Goal: Task Accomplishment & Management: Use online tool/utility

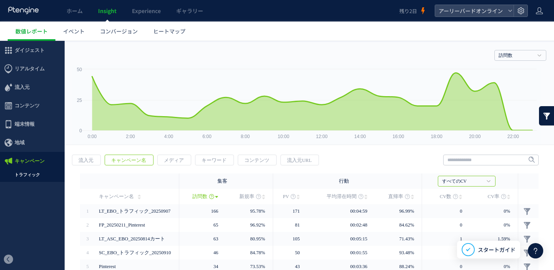
scroll to position [14, 0]
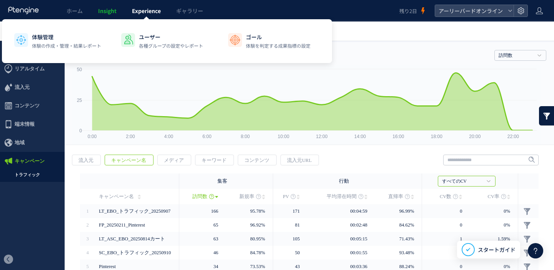
click at [154, 14] on span "Experience" at bounding box center [146, 11] width 29 height 8
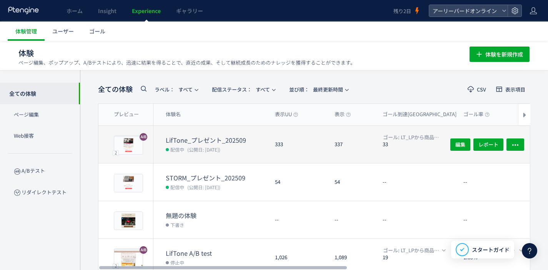
click at [216, 138] on dt "LifTone_プレゼント_202509" at bounding box center [217, 140] width 103 height 9
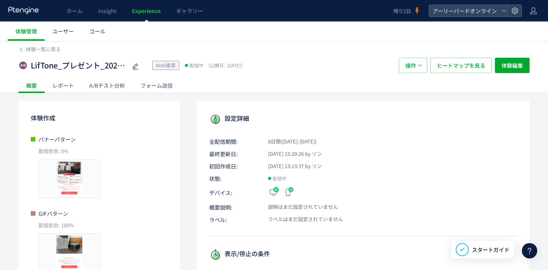
click at [149, 8] on span "Experience" at bounding box center [146, 11] width 29 height 8
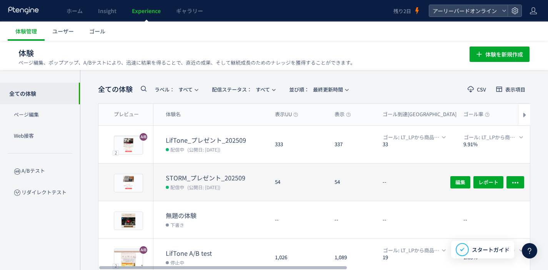
click at [235, 179] on dt "STORM_プレゼント_202509" at bounding box center [217, 178] width 103 height 9
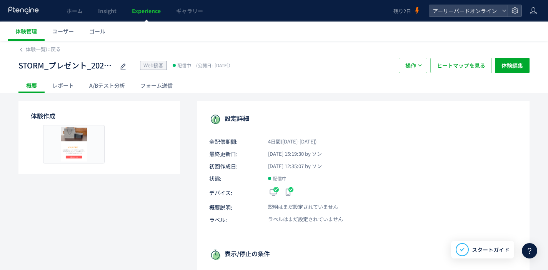
click at [119, 90] on div "A/Bテスト分析" at bounding box center [107, 85] width 51 height 15
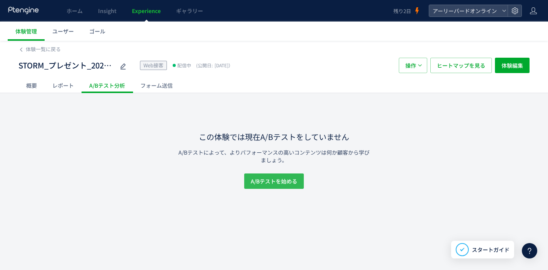
click at [288, 181] on span "A/Bテストを始める" at bounding box center [274, 181] width 47 height 15
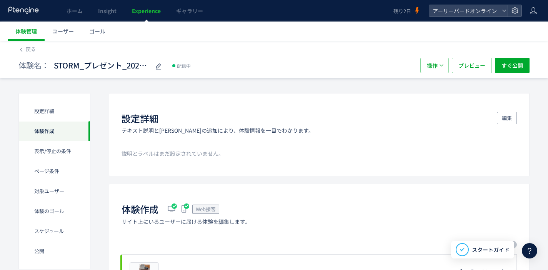
scroll to position [156, 0]
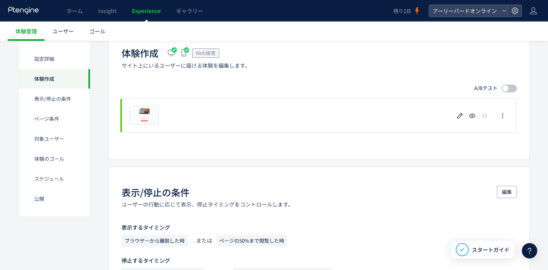
click at [508, 90] on div at bounding box center [506, 88] width 6 height 6
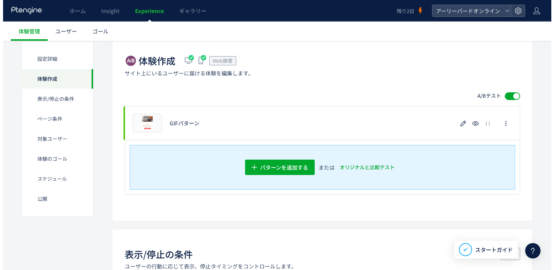
scroll to position [164, 0]
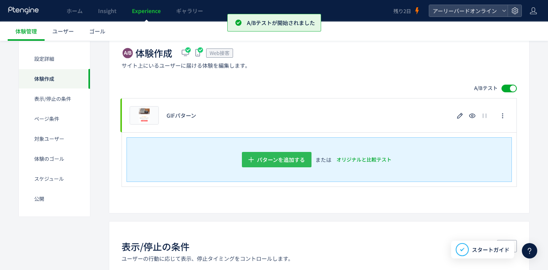
click at [276, 156] on span "パターンを追加する​" at bounding box center [281, 159] width 48 height 15
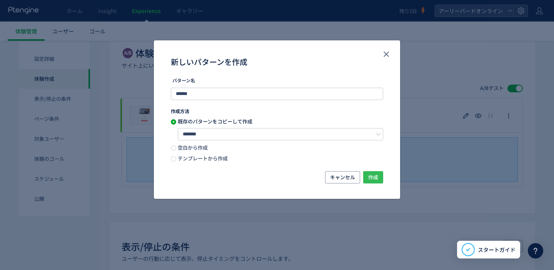
click at [373, 179] on span "作成" at bounding box center [373, 177] width 10 height 12
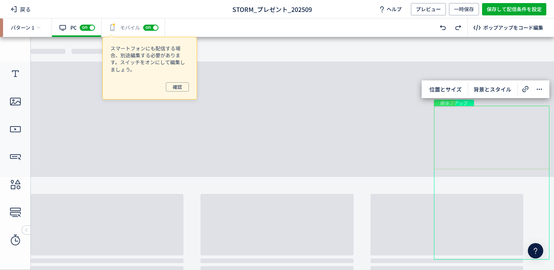
click at [485, 144] on div "画像" at bounding box center [491, 138] width 115 height 64
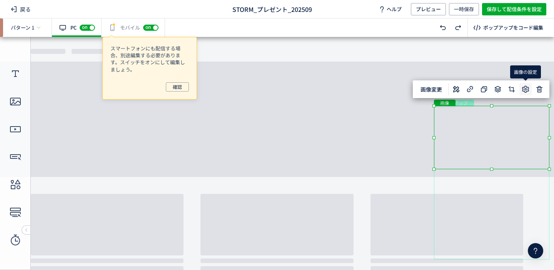
click at [524, 91] on use at bounding box center [525, 89] width 7 height 7
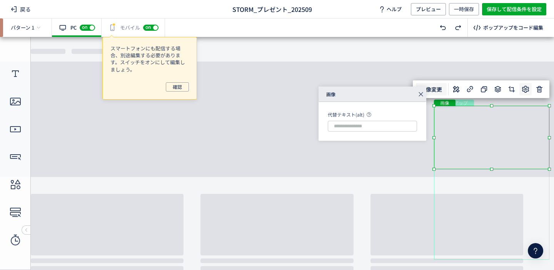
click at [440, 91] on span "画像変更" at bounding box center [431, 89] width 31 height 12
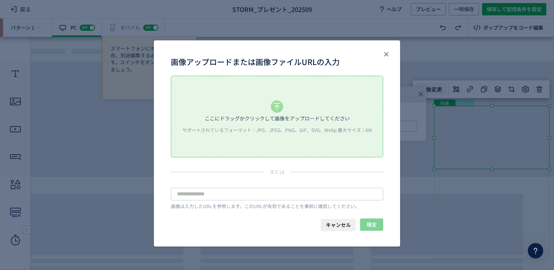
click at [443, 60] on div "画像アップロードまたは画像ファイルURLの入力 ここにドラッグかクリックして画像をアップロードしてください サポートされているフォーマット：JPG、JPEG、…" at bounding box center [277, 135] width 554 height 270
click at [389, 54] on icon "close" at bounding box center [387, 54] width 8 height 8
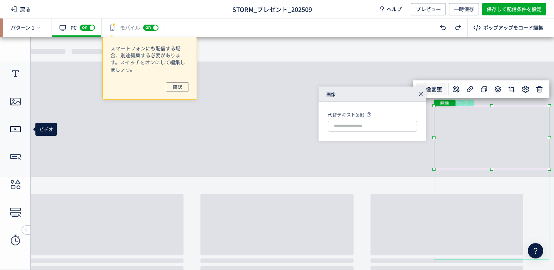
click at [19, 132] on use at bounding box center [15, 129] width 11 height 6
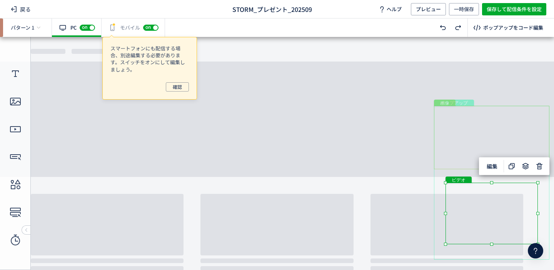
click at [481, 132] on div "画像" at bounding box center [491, 138] width 115 height 64
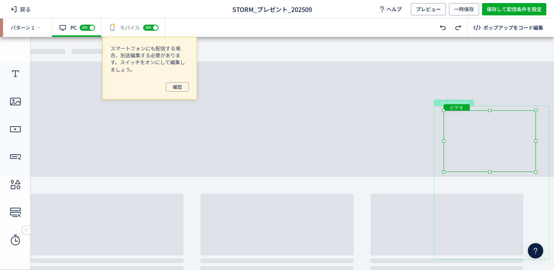
drag, startPoint x: 470, startPoint y: 209, endPoint x: 472, endPoint y: 130, distance: 79.7
click at [472, 130] on div "ビデオ" at bounding box center [490, 141] width 92 height 62
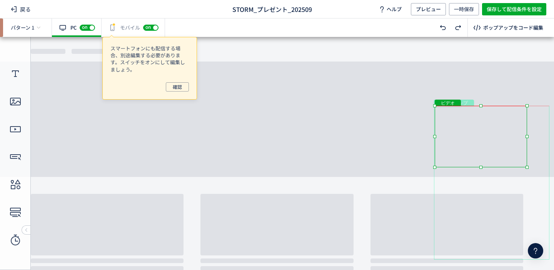
drag, startPoint x: 469, startPoint y: 137, endPoint x: 460, endPoint y: 133, distance: 9.8
click at [460, 133] on div "ビデオ" at bounding box center [481, 137] width 92 height 62
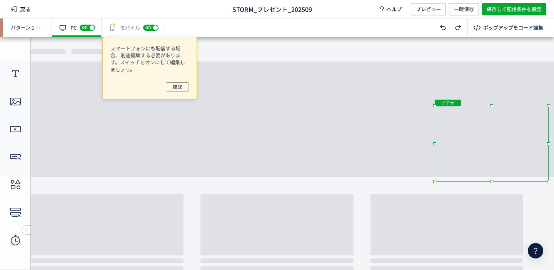
drag, startPoint x: 527, startPoint y: 168, endPoint x: 554, endPoint y: 173, distance: 27.5
click at [554, 173] on body "undefined ポップアップ undefined ポップアップ クローズボタン テキスト ボタン テキスト ビデオ" at bounding box center [277, 150] width 554 height 227
click at [497, 90] on span "編集" at bounding box center [492, 89] width 20 height 12
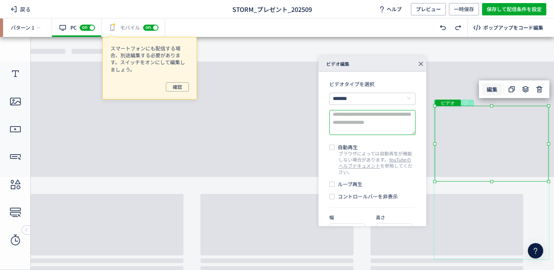
click at [372, 115] on textarea at bounding box center [372, 122] width 86 height 25
click at [343, 186] on span "ループ再生" at bounding box center [349, 184] width 28 height 6
click at [333, 147] on span at bounding box center [331, 147] width 5 height 5
click at [384, 125] on textarea at bounding box center [372, 122] width 86 height 25
paste textarea "**********"
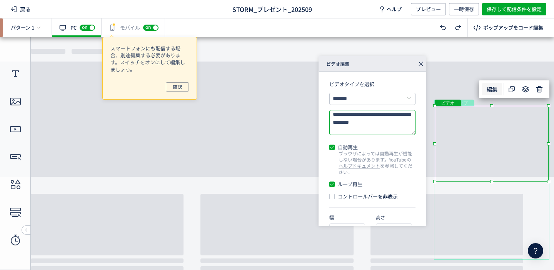
scroll to position [19, 0]
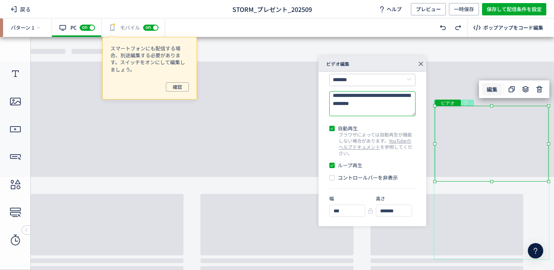
click at [487, 142] on div "ビデオ" at bounding box center [492, 144] width 114 height 76
type textarea "**********"
click at [421, 63] on use at bounding box center [421, 64] width 4 height 4
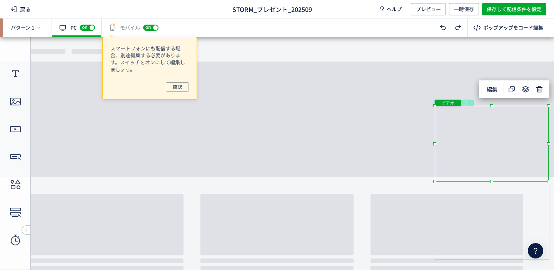
click at [472, 132] on div "ビデオ" at bounding box center [492, 144] width 114 height 76
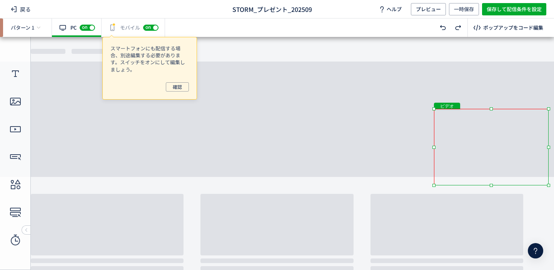
click at [436, 109] on div "ビデオ" at bounding box center [491, 147] width 115 height 77
drag, startPoint x: 458, startPoint y: 139, endPoint x: 458, endPoint y: 133, distance: 5.4
click at [458, 133] on div "ビデオ" at bounding box center [491, 144] width 115 height 77
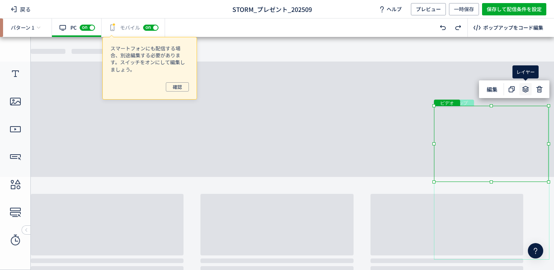
click at [525, 91] on icon at bounding box center [525, 89] width 9 height 9
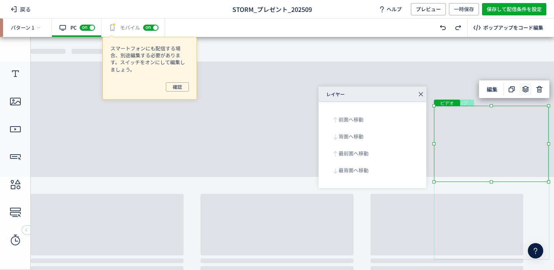
click at [422, 94] on icon at bounding box center [421, 94] width 11 height 11
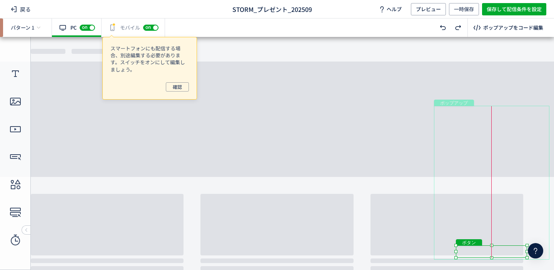
drag, startPoint x: 496, startPoint y: 240, endPoint x: 494, endPoint y: 252, distance: 12.1
click at [494, 252] on div "ボタン" at bounding box center [491, 252] width 71 height 12
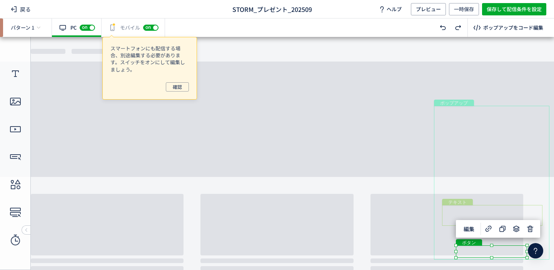
click at [527, 207] on div "テキスト" at bounding box center [492, 215] width 100 height 21
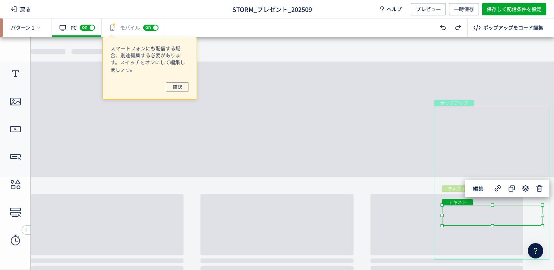
click at [442, 193] on div "テキスト" at bounding box center [492, 197] width 100 height 10
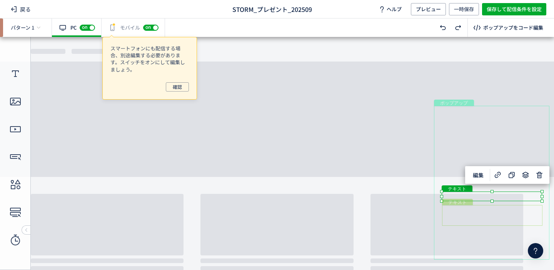
click at [498, 210] on div "テキスト" at bounding box center [492, 215] width 100 height 21
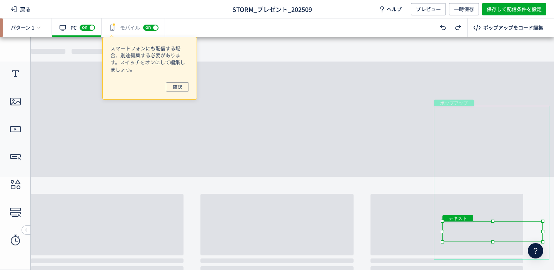
drag, startPoint x: 495, startPoint y: 213, endPoint x: 495, endPoint y: 230, distance: 16.9
click at [495, 231] on div "テキスト" at bounding box center [493, 231] width 100 height 21
drag, startPoint x: 473, startPoint y: 192, endPoint x: 475, endPoint y: 211, distance: 18.2
click at [475, 211] on div "テキスト" at bounding box center [495, 215] width 100 height 10
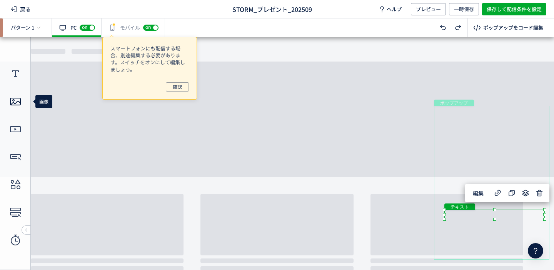
click at [19, 103] on icon at bounding box center [15, 101] width 12 height 12
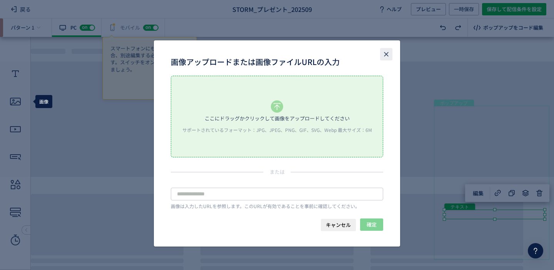
click at [388, 52] on use "close" at bounding box center [386, 54] width 4 height 4
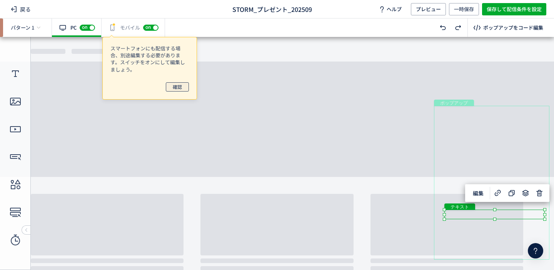
click at [180, 85] on span "確認" at bounding box center [177, 86] width 9 height 9
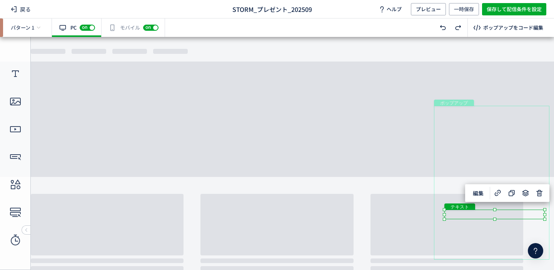
click at [124, 34] on div "有効な編集箇所が確認されません モバイル off on" at bounding box center [134, 27] width 64 height 18
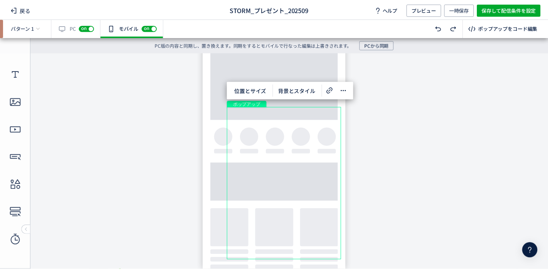
scroll to position [0, 0]
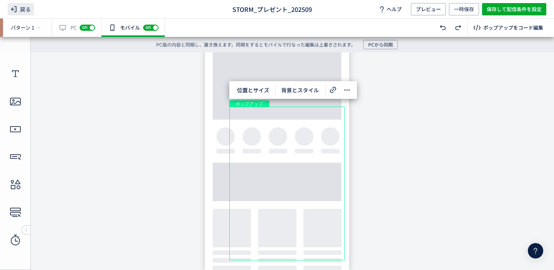
click at [18, 6] on icon at bounding box center [13, 9] width 9 height 9
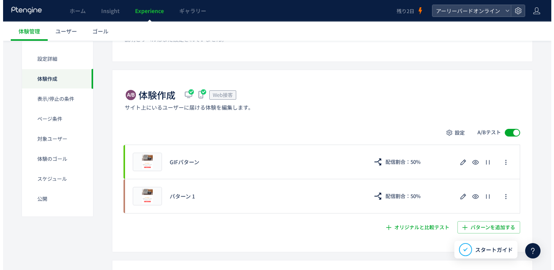
scroll to position [145, 0]
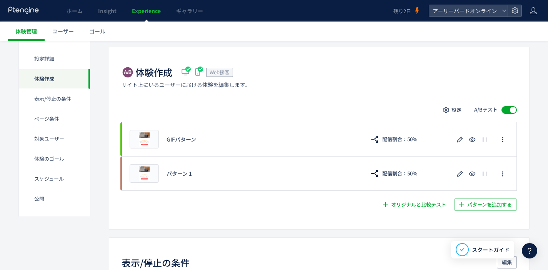
click at [513, 112] on div at bounding box center [513, 110] width 6 height 6
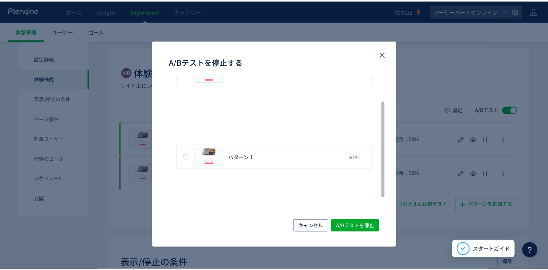
scroll to position [0, 0]
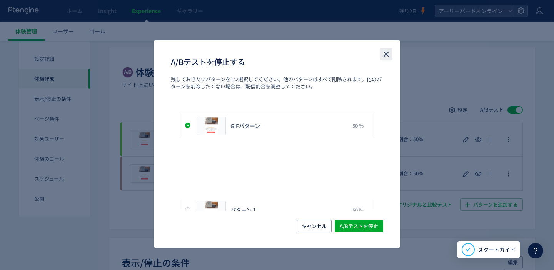
click at [386, 55] on use "close" at bounding box center [386, 54] width 5 height 5
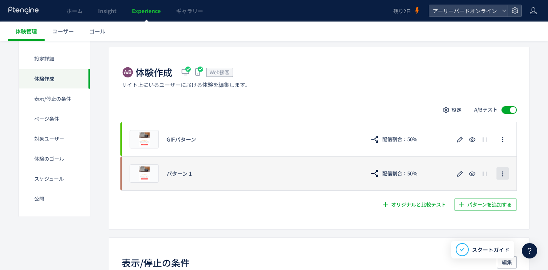
click at [502, 174] on icon "button" at bounding box center [503, 174] width 6 height 6
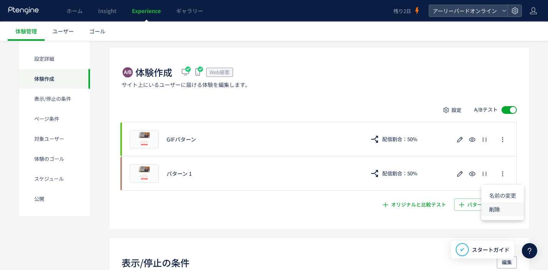
click at [498, 211] on li "削除" at bounding box center [503, 209] width 42 height 14
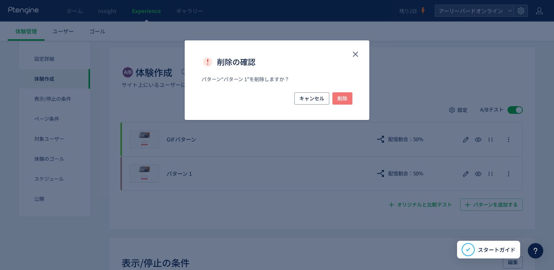
click at [349, 98] on button "削除" at bounding box center [343, 98] width 20 height 12
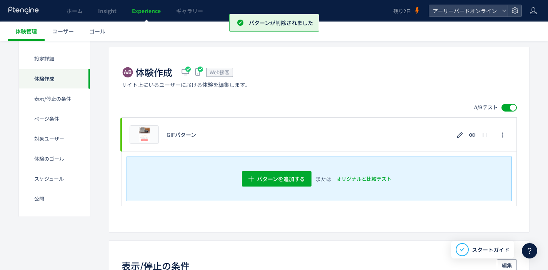
click at [517, 104] on div at bounding box center [509, 108] width 15 height 8
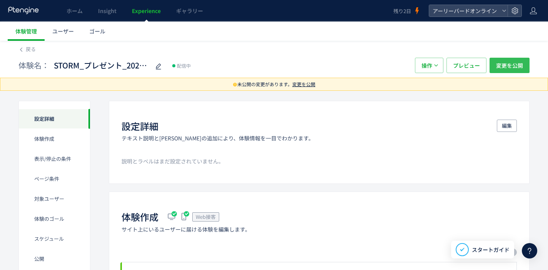
click at [518, 69] on span "変更を公開" at bounding box center [510, 65] width 27 height 15
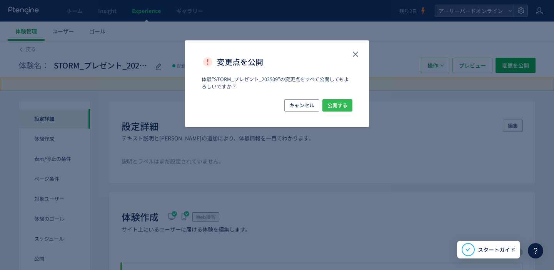
click at [333, 108] on span "公開する" at bounding box center [338, 105] width 20 height 12
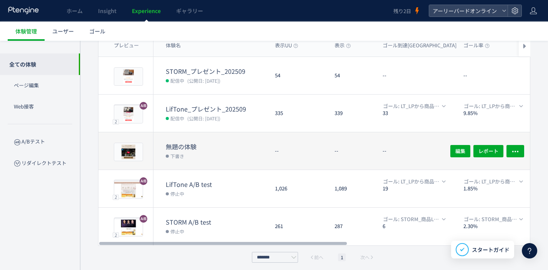
scroll to position [72, 0]
